Goal: Information Seeking & Learning: Learn about a topic

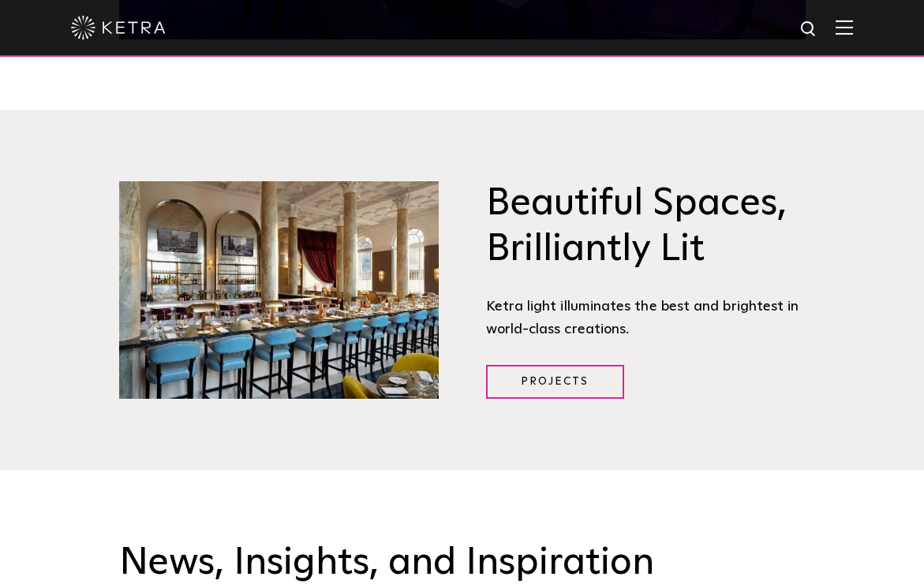
scroll to position [1737, 0]
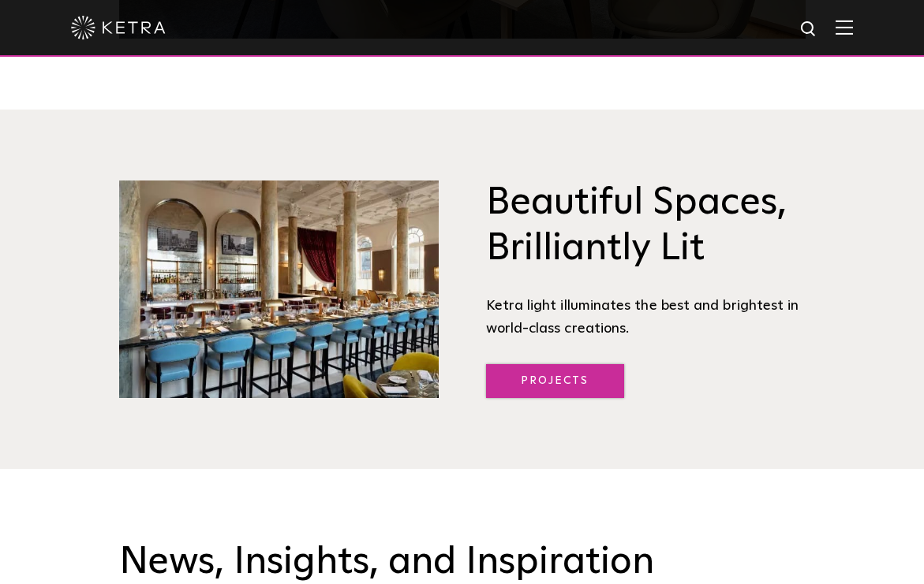
click at [570, 379] on link "Projects" at bounding box center [555, 381] width 138 height 34
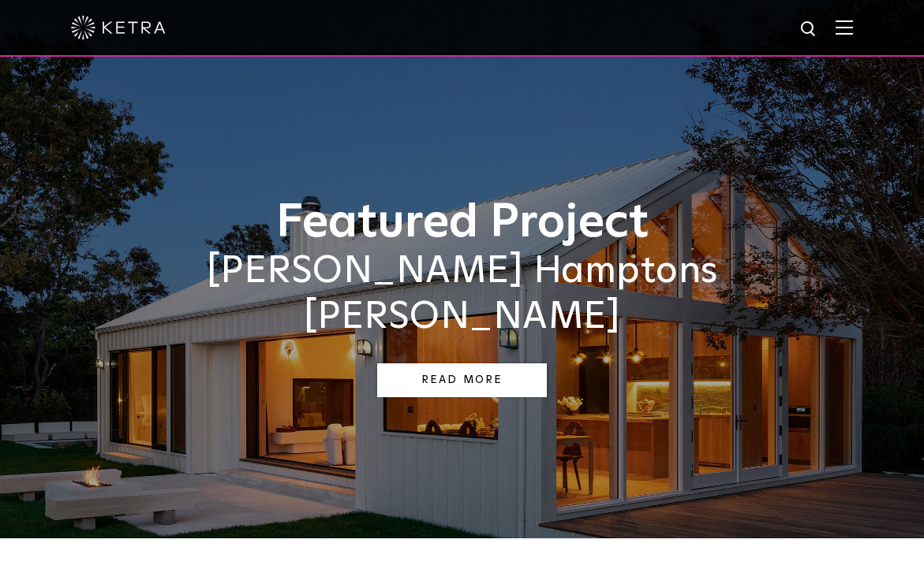
click at [446, 364] on link "Read More" at bounding box center [462, 381] width 170 height 34
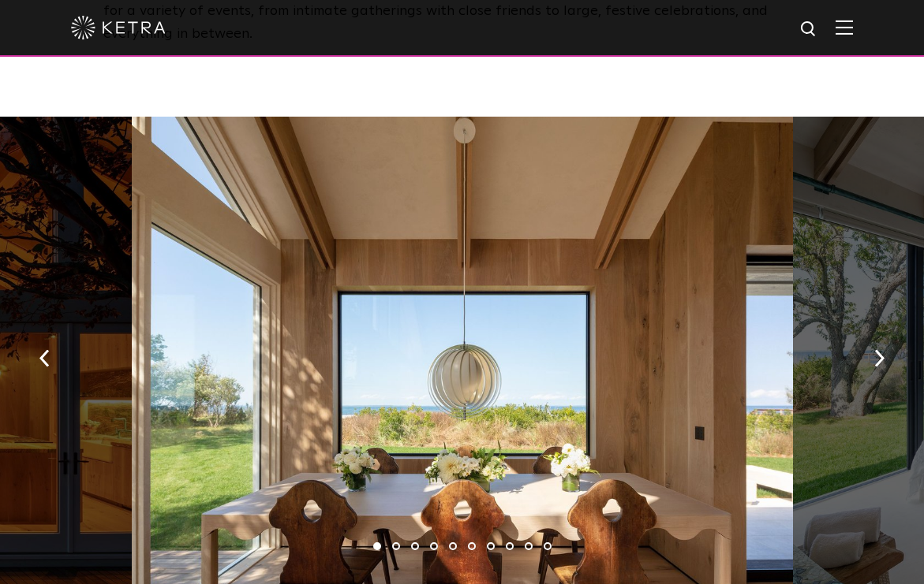
scroll to position [2306, 0]
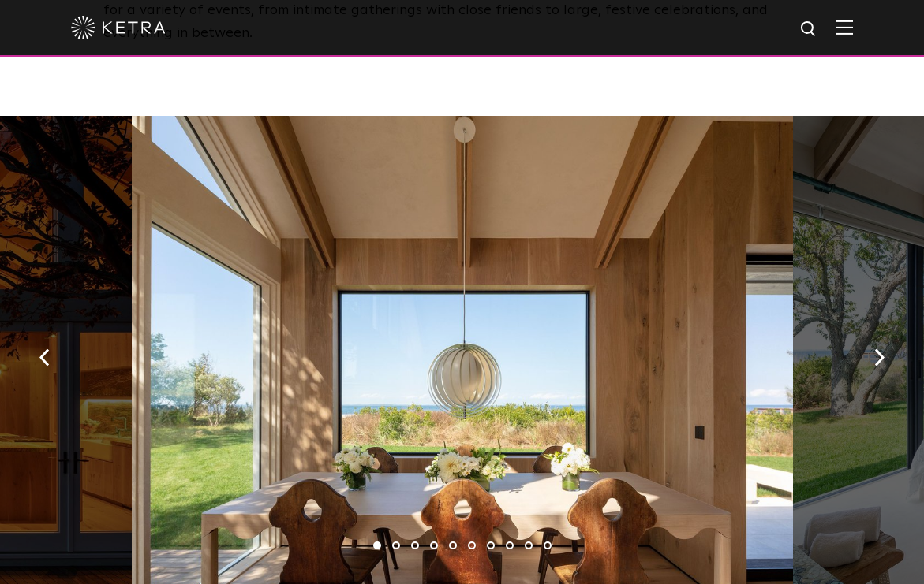
click at [396, 542] on li "2" at bounding box center [396, 546] width 8 height 8
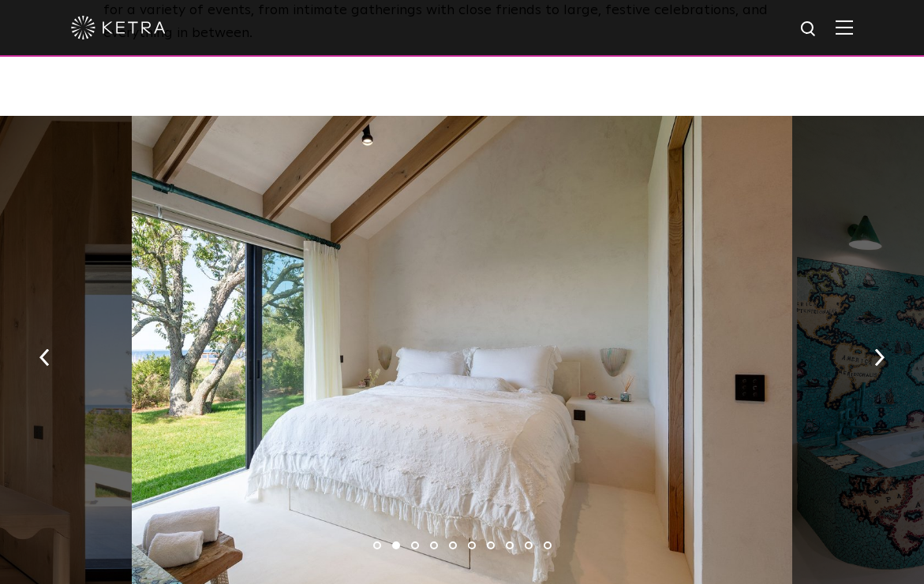
click at [413, 542] on li "3" at bounding box center [415, 546] width 8 height 8
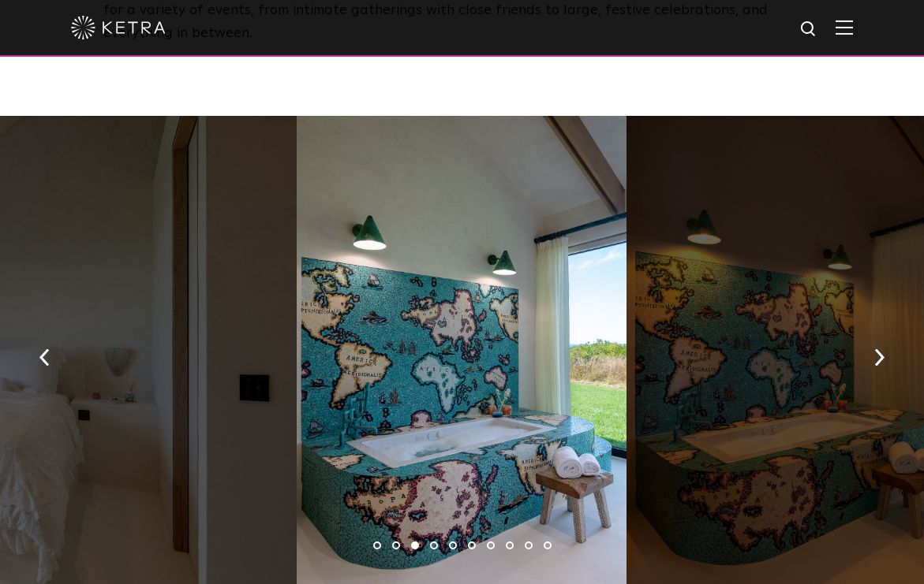
click at [432, 542] on li "4" at bounding box center [434, 546] width 8 height 8
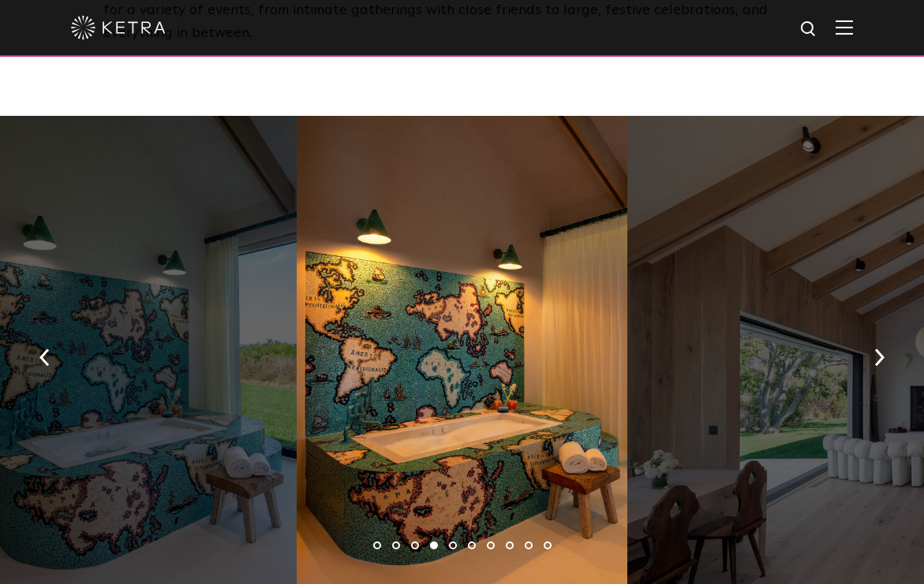
click at [453, 542] on li "5" at bounding box center [453, 546] width 8 height 8
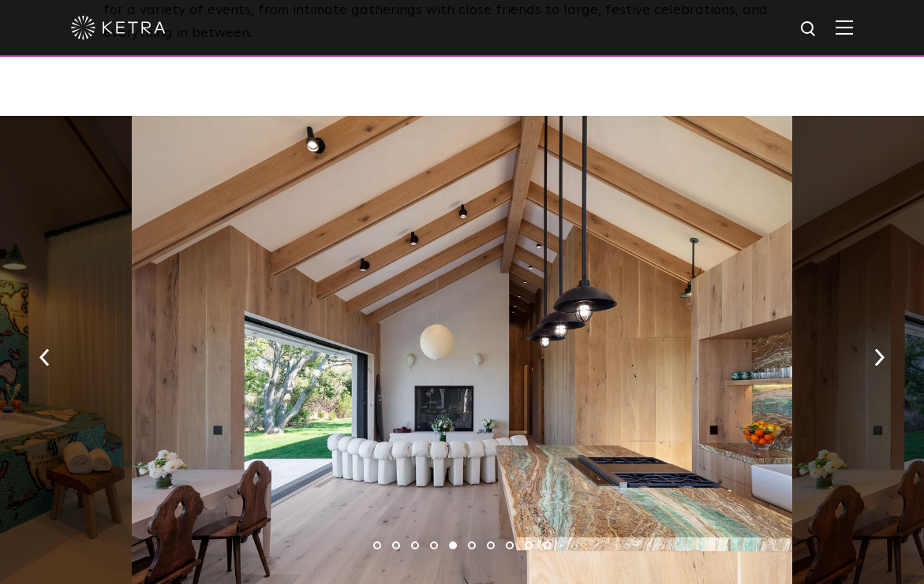
click at [433, 542] on li "4" at bounding box center [434, 546] width 8 height 8
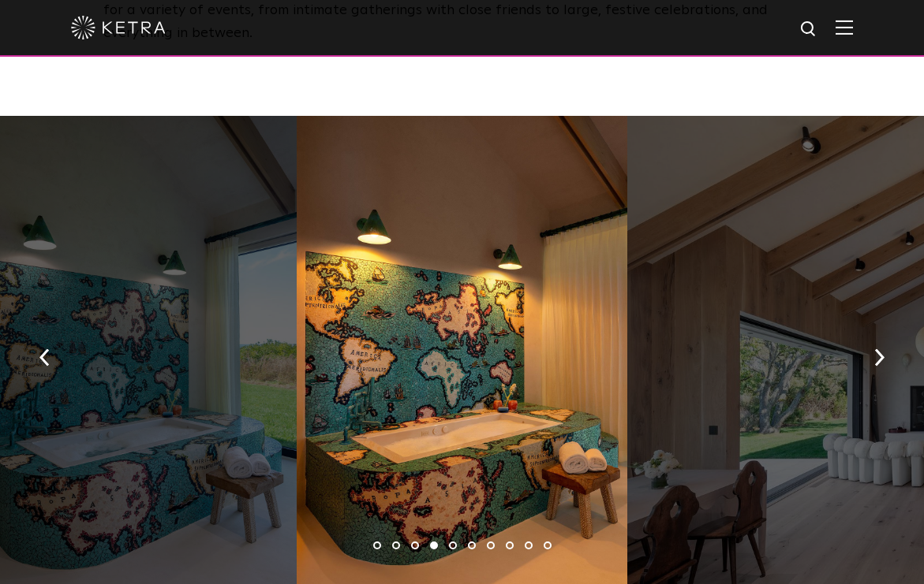
click at [450, 542] on li "5" at bounding box center [453, 546] width 8 height 8
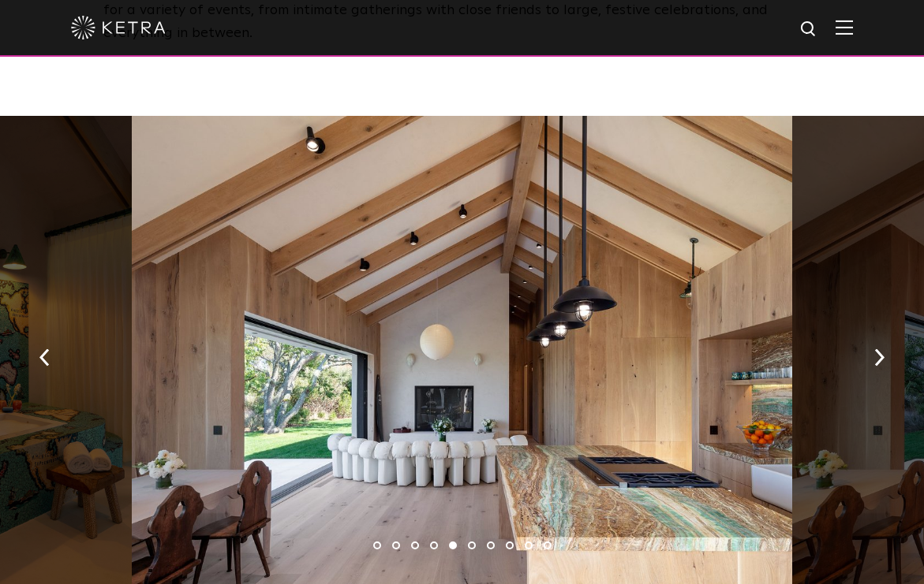
click at [471, 542] on li "6" at bounding box center [472, 546] width 8 height 8
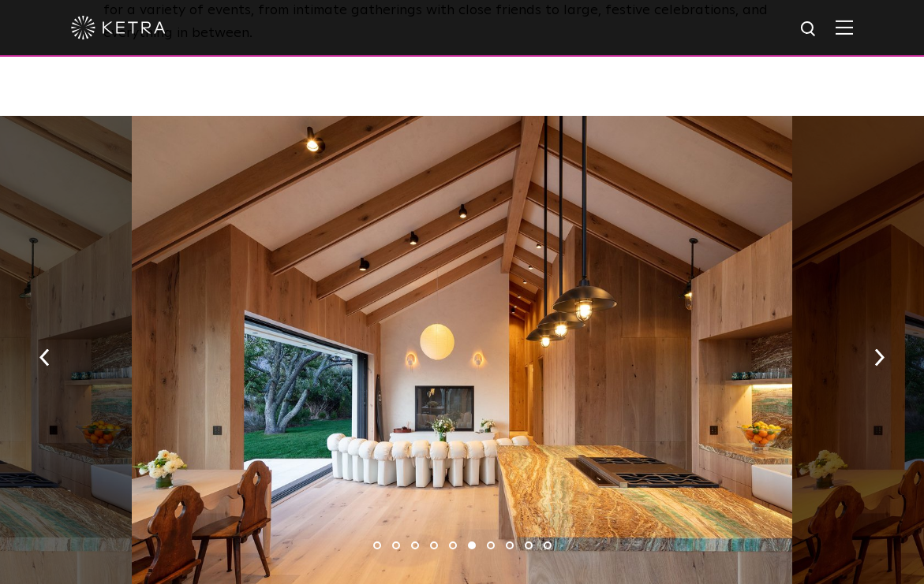
click at [452, 542] on li "5" at bounding box center [453, 546] width 8 height 8
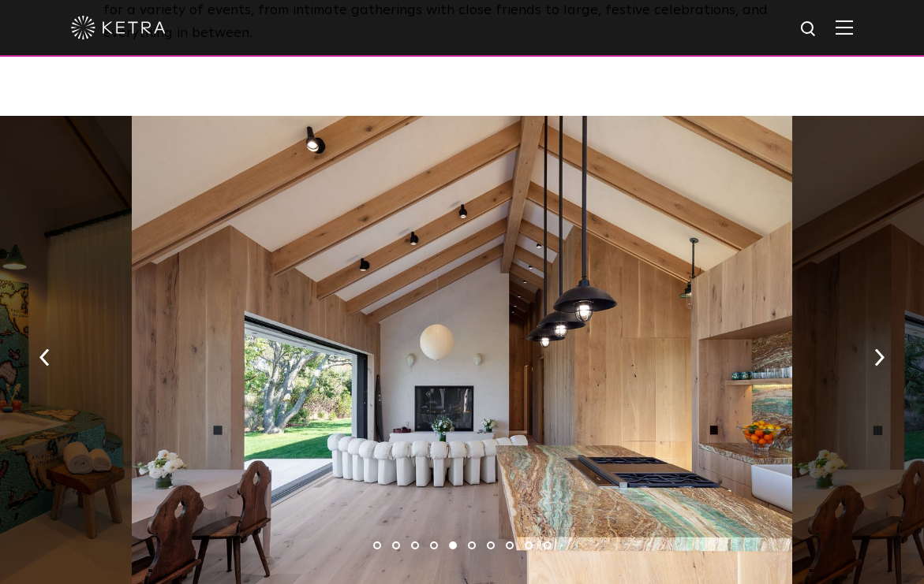
click at [472, 542] on li "6" at bounding box center [472, 546] width 8 height 8
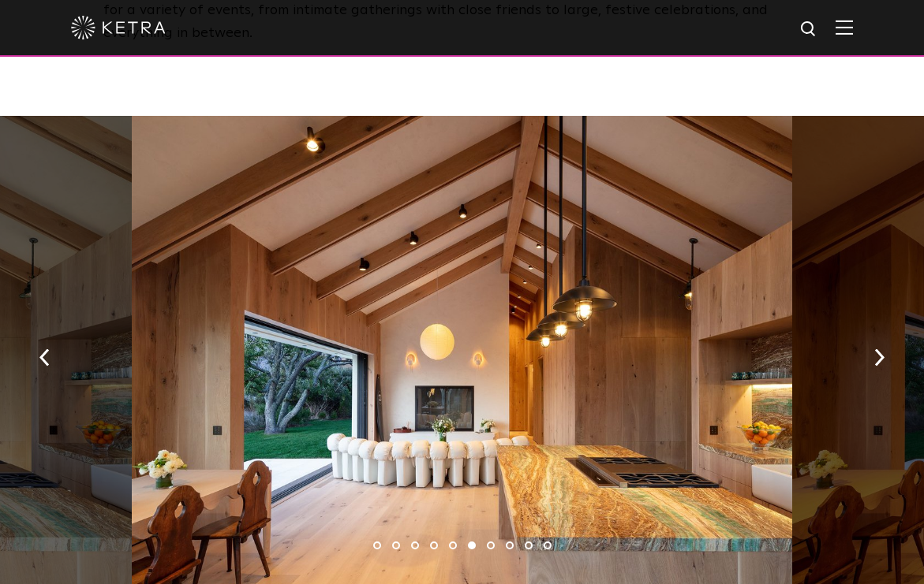
click at [491, 542] on li "7" at bounding box center [491, 546] width 8 height 8
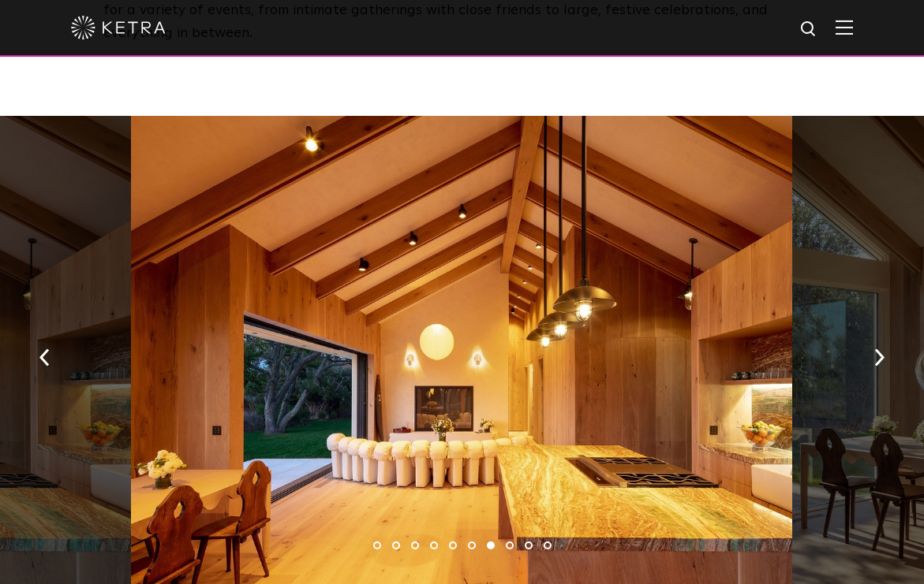
click at [507, 542] on li "8" at bounding box center [510, 546] width 8 height 8
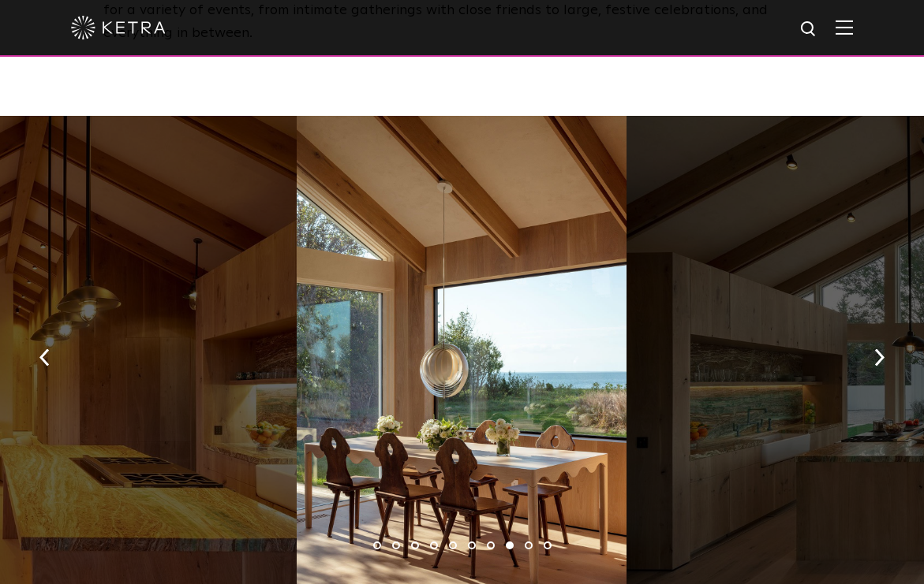
click at [528, 542] on li "9" at bounding box center [529, 546] width 8 height 8
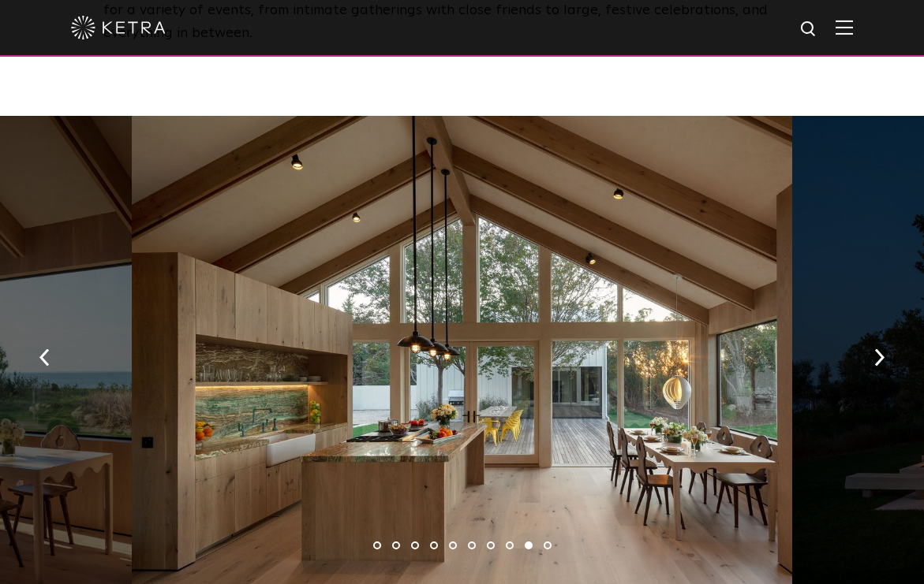
click at [548, 542] on li "10" at bounding box center [547, 546] width 8 height 8
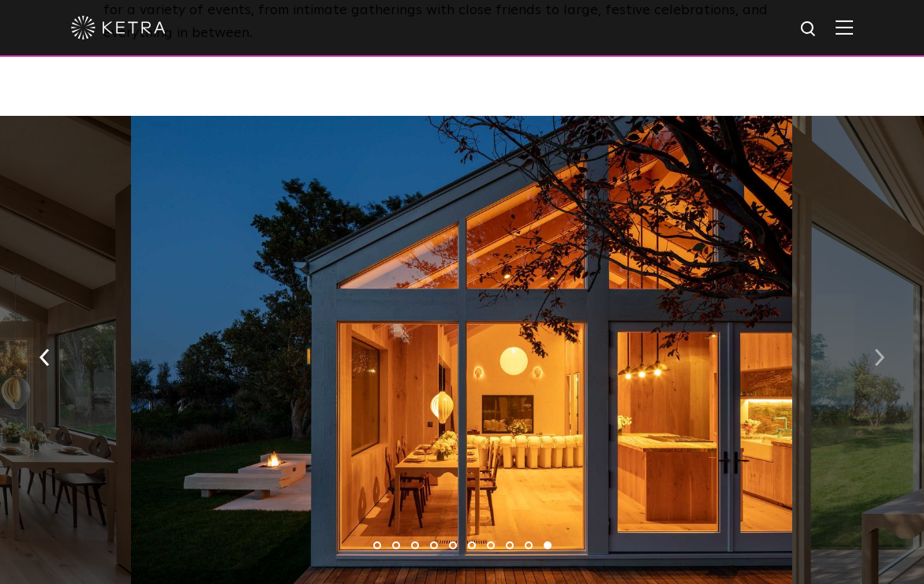
click at [880, 349] on img "button" at bounding box center [879, 357] width 10 height 17
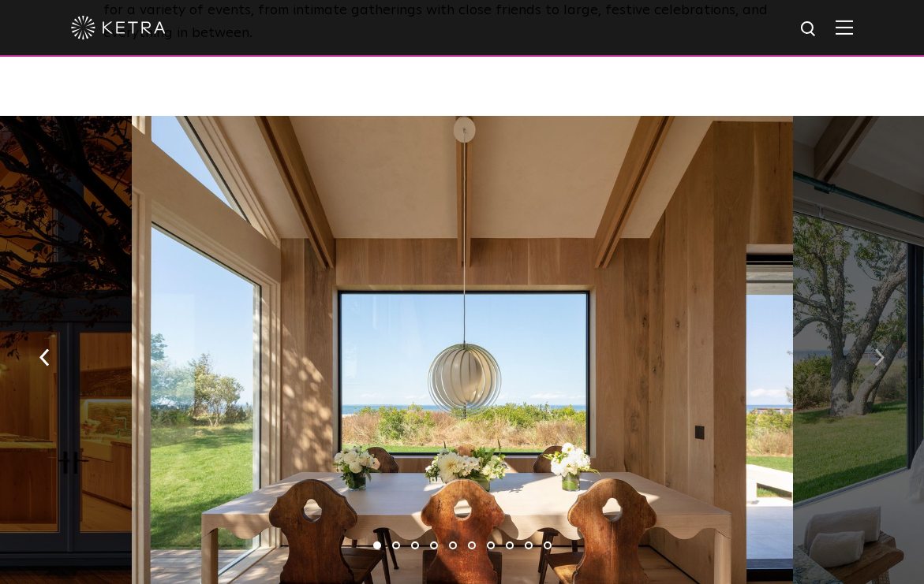
click at [880, 349] on img "button" at bounding box center [879, 357] width 10 height 17
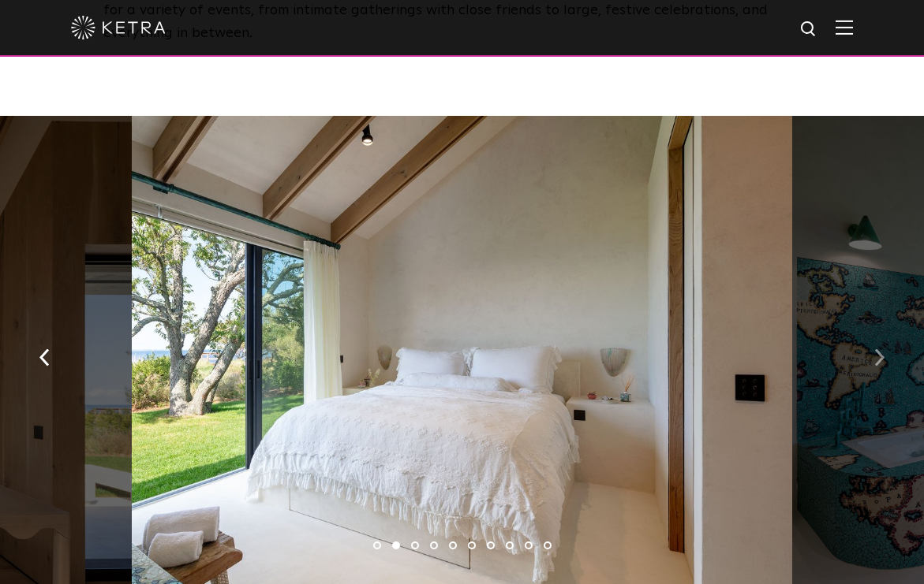
click at [880, 349] on img "button" at bounding box center [879, 357] width 10 height 17
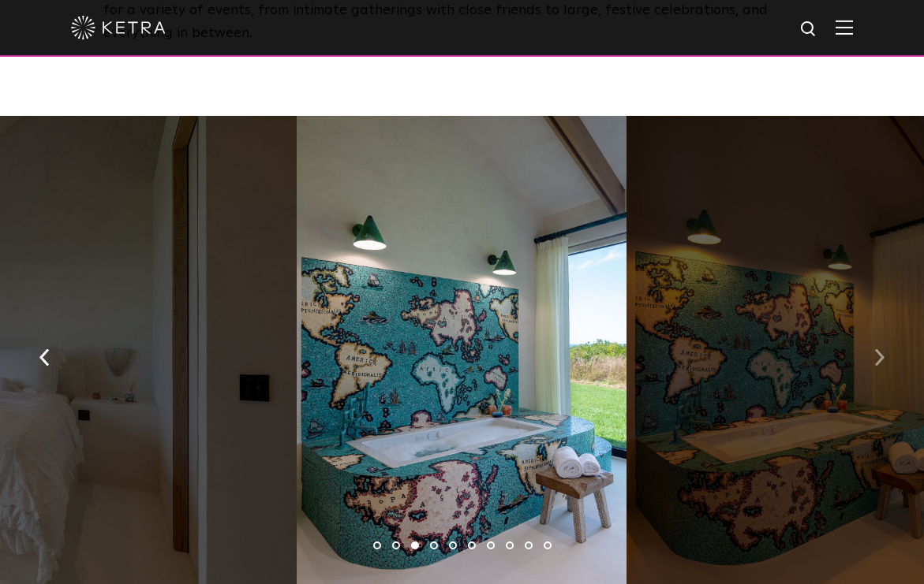
click at [880, 349] on img "button" at bounding box center [879, 357] width 10 height 17
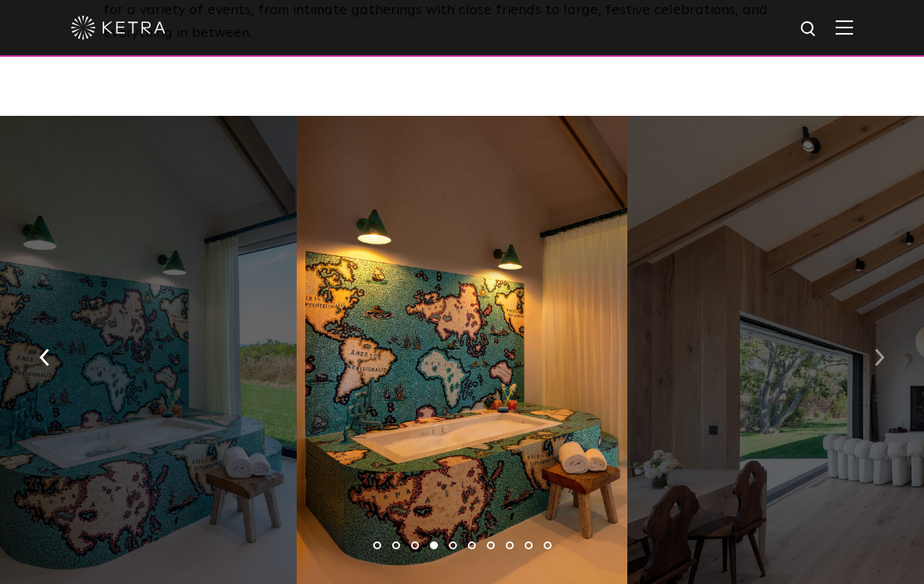
click at [880, 349] on img "button" at bounding box center [879, 357] width 10 height 17
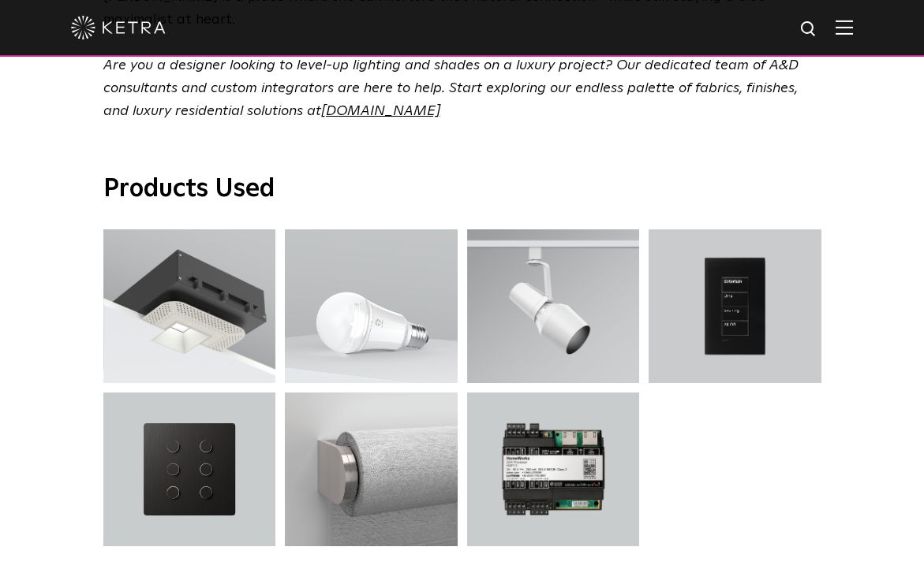
scroll to position [5166, 0]
